Goal: Task Accomplishment & Management: Manage account settings

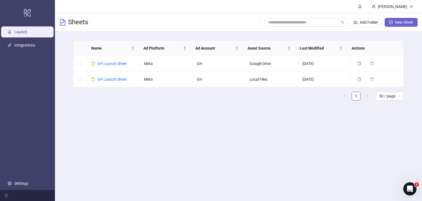
click at [401, 23] on span "New Sheet" at bounding box center [405, 22] width 18 height 4
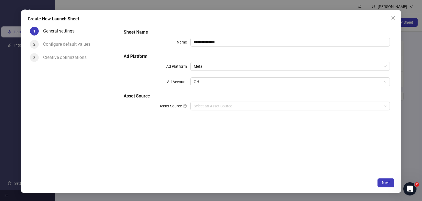
click at [275, 60] on div "**********" at bounding box center [257, 73] width 271 height 92
click at [265, 83] on span "GH" at bounding box center [290, 82] width 193 height 8
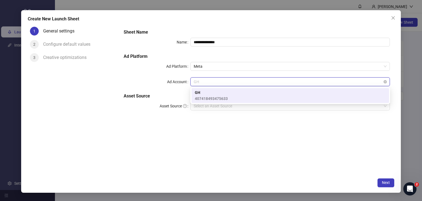
click at [265, 83] on span "GH" at bounding box center [290, 82] width 193 height 8
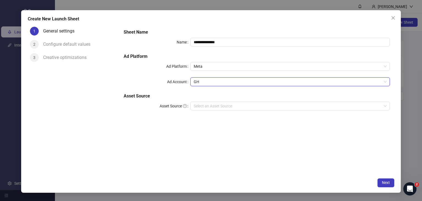
click at [388, 18] on div "Create New Launch Sheet" at bounding box center [211, 19] width 367 height 7
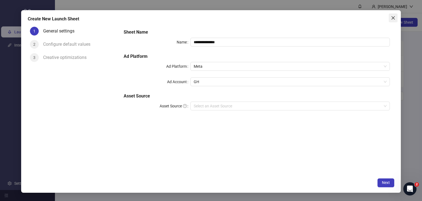
click at [395, 16] on icon "close" at bounding box center [393, 18] width 4 height 4
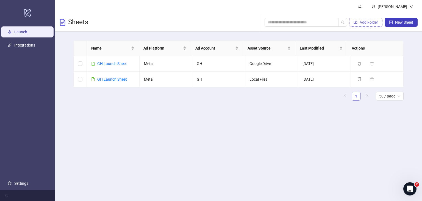
click at [365, 22] on span "Add Folder" at bounding box center [369, 22] width 18 height 4
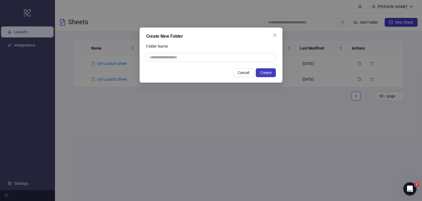
click at [242, 65] on div "Create New Folder Folder Name Cancel Create" at bounding box center [211, 55] width 143 height 55
click at [240, 60] on input "Folder Name" at bounding box center [211, 57] width 130 height 9
type input "********"
click at [263, 73] on span "Create" at bounding box center [265, 72] width 11 height 4
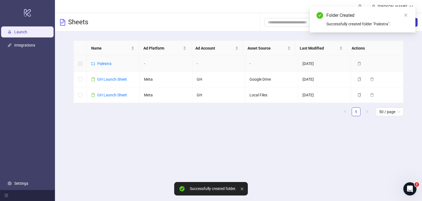
click at [78, 64] on label at bounding box center [80, 64] width 4 height 6
click at [97, 64] on link "Palestra" at bounding box center [104, 63] width 14 height 4
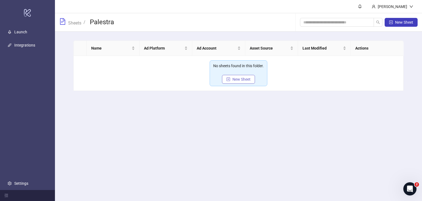
click at [241, 79] on span "New Sheet" at bounding box center [242, 79] width 18 height 4
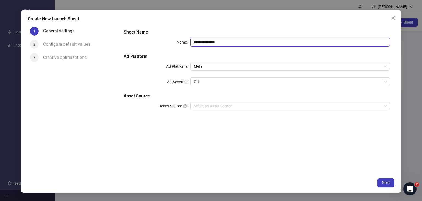
click at [221, 42] on input "**********" at bounding box center [291, 42] width 200 height 9
click at [243, 43] on input "**********" at bounding box center [291, 42] width 200 height 9
drag, startPoint x: 243, startPoint y: 43, endPoint x: 187, endPoint y: 41, distance: 56.2
click at [187, 41] on div "**********" at bounding box center [257, 42] width 267 height 9
click at [258, 64] on span "Meta" at bounding box center [290, 66] width 193 height 8
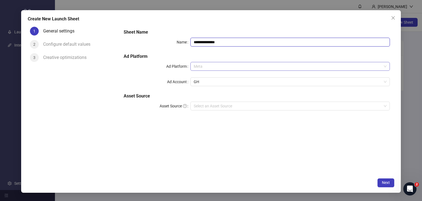
type input "**********"
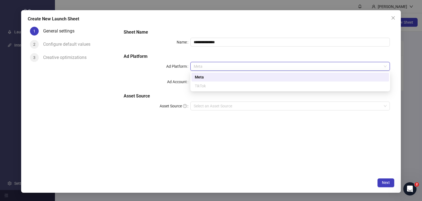
click at [258, 64] on span "Meta" at bounding box center [290, 66] width 193 height 8
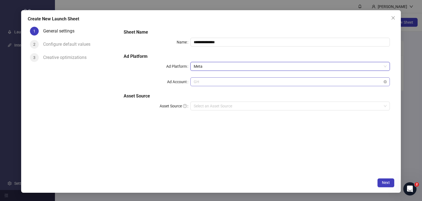
click at [257, 78] on span "GH" at bounding box center [290, 82] width 193 height 8
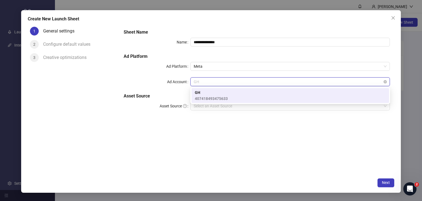
click at [385, 78] on span "GH" at bounding box center [290, 82] width 193 height 8
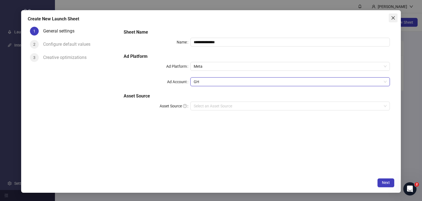
click at [396, 16] on span "Close" at bounding box center [393, 18] width 9 height 4
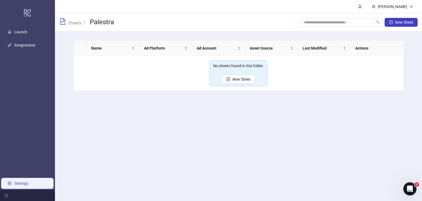
click at [14, 185] on link "Settings" at bounding box center [21, 183] width 14 height 4
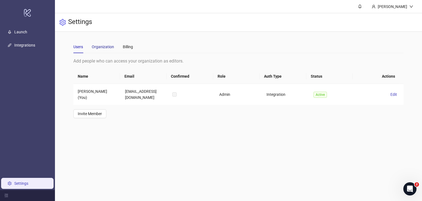
click at [105, 47] on div "Organization" at bounding box center [103, 47] width 22 height 6
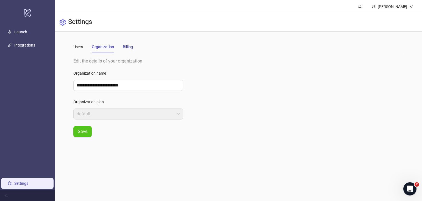
click at [123, 45] on div "Billing" at bounding box center [128, 47] width 10 height 6
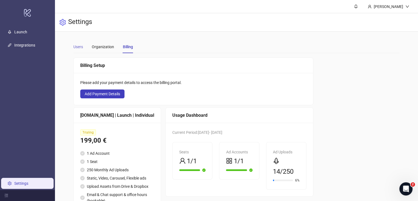
click at [76, 50] on div "Users" at bounding box center [78, 46] width 10 height 13
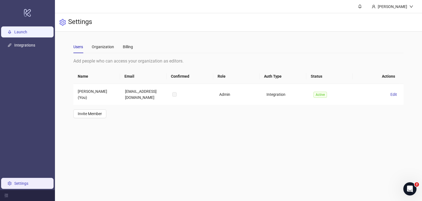
click at [18, 34] on link "Launch" at bounding box center [20, 32] width 13 height 4
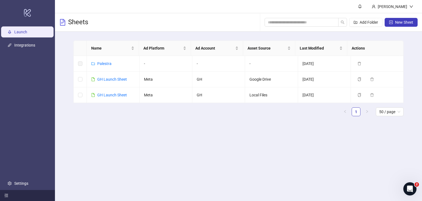
click at [6, 194] on icon "menu-fold" at bounding box center [6, 195] width 4 height 4
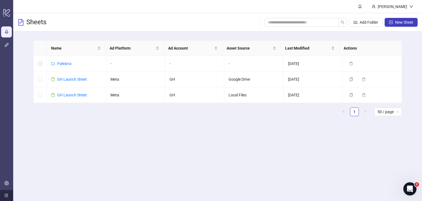
click at [6, 194] on icon "menu-unfold" at bounding box center [6, 195] width 4 height 4
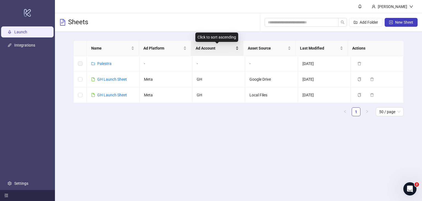
click at [217, 48] on span "Ad Account" at bounding box center [215, 48] width 39 height 6
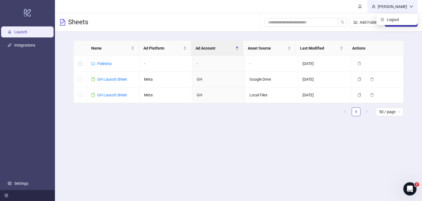
click at [405, 8] on div "[PERSON_NAME]" at bounding box center [393, 7] width 34 height 6
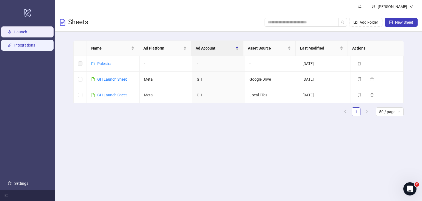
click at [28, 43] on link "Integrations" at bounding box center [24, 45] width 21 height 4
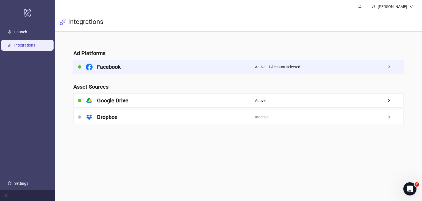
click at [290, 66] on span "Active - 1 Account selected" at bounding box center [277, 67] width 45 height 6
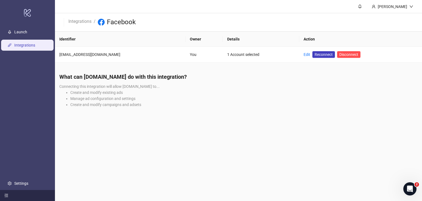
click at [31, 43] on link "Integrations" at bounding box center [24, 45] width 21 height 4
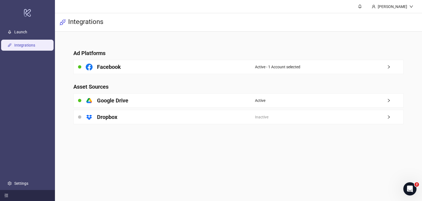
click at [271, 64] on span "Active - 1 Account selected" at bounding box center [277, 67] width 45 height 6
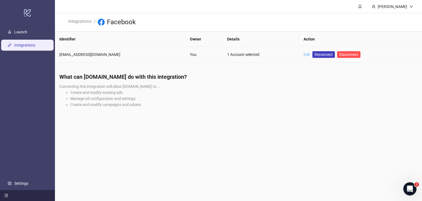
click at [304, 55] on link "Edit" at bounding box center [307, 54] width 7 height 4
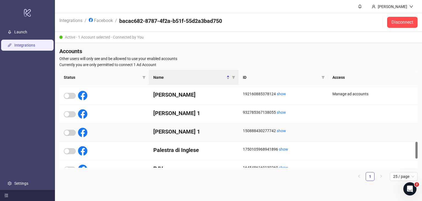
scroll to position [320, 0]
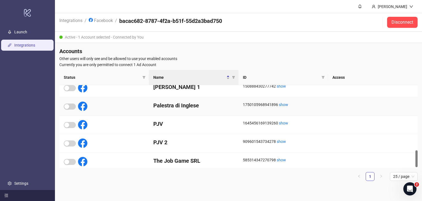
click at [67, 103] on div at bounding box center [70, 106] width 12 height 6
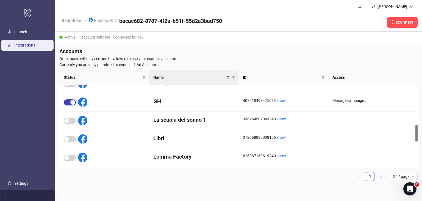
scroll to position [196, 0]
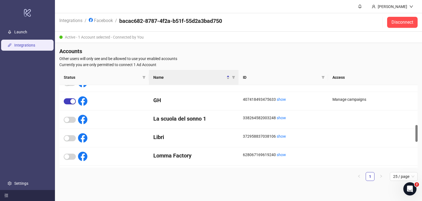
drag, startPoint x: 417, startPoint y: 92, endPoint x: 417, endPoint y: 132, distance: 39.9
click at [417, 132] on div at bounding box center [417, 133] width 2 height 17
drag, startPoint x: 156, startPoint y: 64, endPoint x: 59, endPoint y: 63, distance: 96.8
click at [61, 63] on span "Currently you are only permitted to connect 1 Ad Account" at bounding box center [238, 65] width 359 height 6
click at [63, 67] on span "Currently you are only permitted to connect 1 Ad Account" at bounding box center [238, 65] width 359 height 6
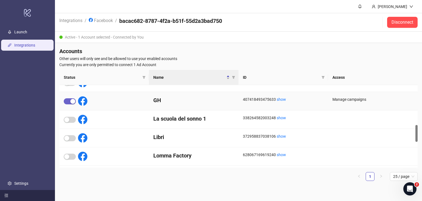
click at [70, 101] on div "button" at bounding box center [72, 101] width 5 height 5
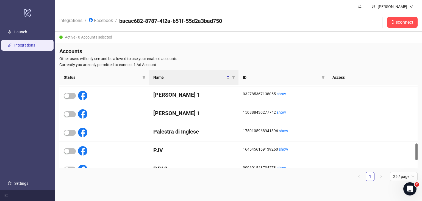
scroll to position [323, 0]
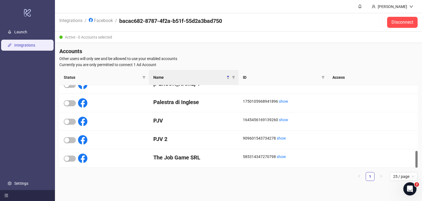
drag, startPoint x: 416, startPoint y: 131, endPoint x: 416, endPoint y: 156, distance: 25.9
click at [416, 156] on div at bounding box center [417, 159] width 2 height 17
click at [66, 104] on div "button" at bounding box center [66, 103] width 5 height 5
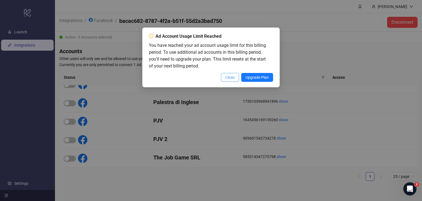
click at [230, 80] on button "Close" at bounding box center [230, 77] width 18 height 9
